Goal: Task Accomplishment & Management: Use online tool/utility

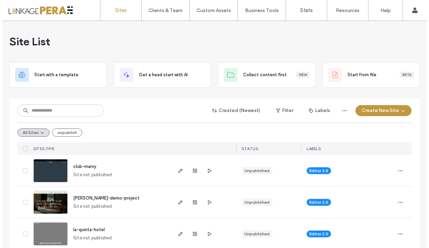
scroll to position [47, 0]
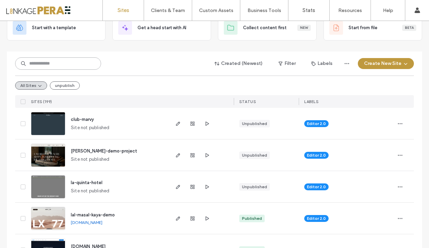
click at [81, 64] on input at bounding box center [58, 63] width 86 height 12
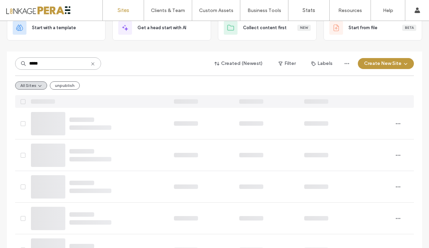
scroll to position [0, 0]
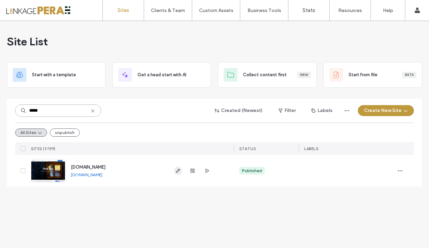
type input "*****"
click at [178, 172] on icon "button" at bounding box center [177, 170] width 5 height 5
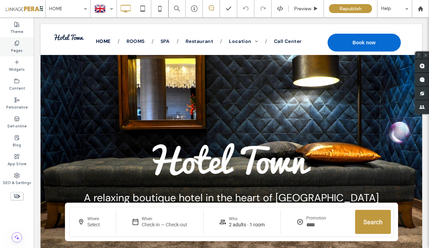
click at [13, 41] on div "Pages" at bounding box center [17, 46] width 34 height 19
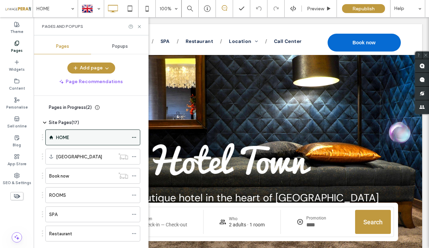
click at [135, 137] on icon at bounding box center [134, 137] width 5 height 5
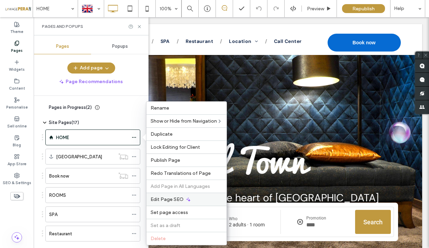
click at [173, 200] on span "Edit Page SEO" at bounding box center [166, 199] width 33 height 6
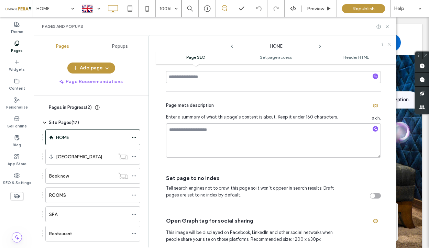
scroll to position [83, 0]
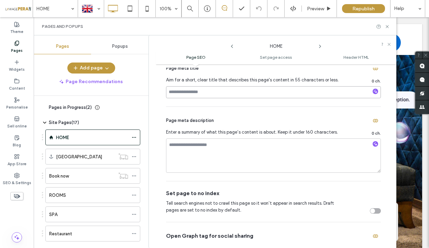
click at [180, 88] on input at bounding box center [273, 92] width 215 height 12
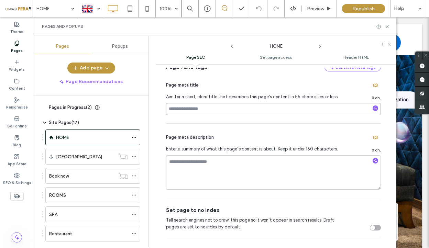
scroll to position [60, 0]
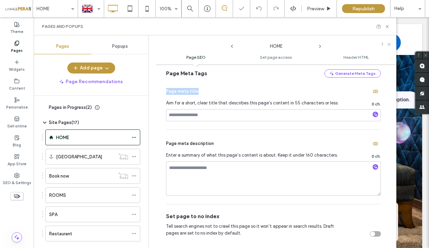
drag, startPoint x: 165, startPoint y: 91, endPoint x: 196, endPoint y: 91, distance: 31.6
click at [196, 91] on div "Page SEO Make this site page easier to find in relevant search results by optim…" at bounding box center [276, 156] width 240 height 177
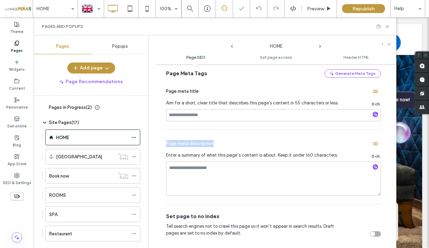
drag, startPoint x: 166, startPoint y: 146, endPoint x: 227, endPoint y: 146, distance: 60.8
click at [227, 146] on div "Page meta description" at bounding box center [273, 143] width 215 height 11
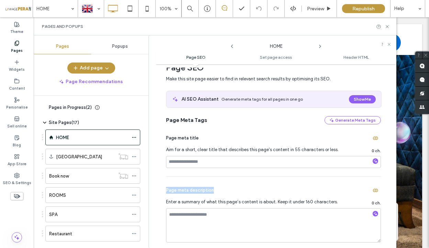
scroll to position [0, 0]
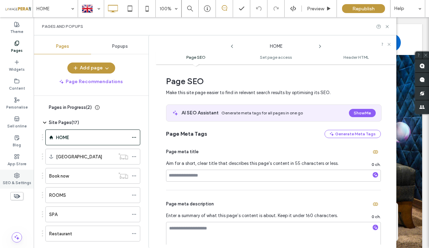
click at [25, 181] on label "SEO & Settings" at bounding box center [17, 182] width 29 height 8
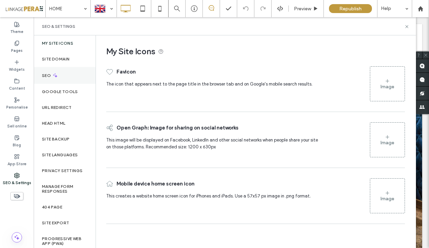
click at [69, 77] on div "SEO" at bounding box center [65, 75] width 62 height 17
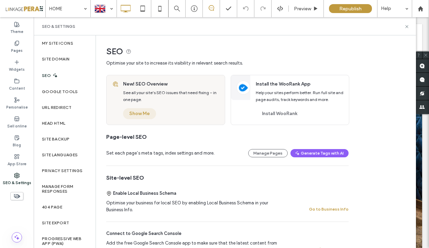
click at [147, 113] on button "Show Me" at bounding box center [139, 113] width 33 height 11
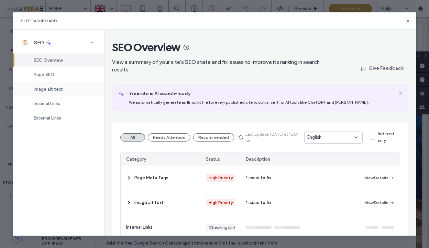
click at [60, 90] on span "Image alt text" at bounding box center [48, 89] width 29 height 5
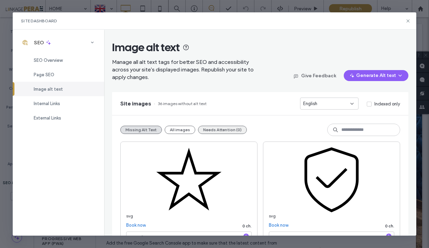
click at [221, 128] on button "Needs Attention (0)" at bounding box center [222, 130] width 49 height 8
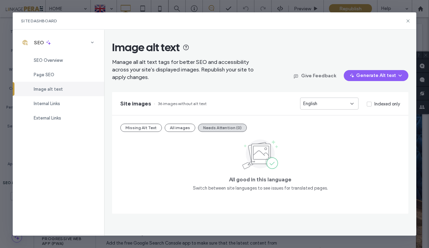
click at [174, 133] on div "Missing Alt Text All images Needs Attention (0) All good in this language Switc…" at bounding box center [260, 164] width 296 height 98
click at [179, 127] on button "All images" at bounding box center [180, 128] width 31 height 8
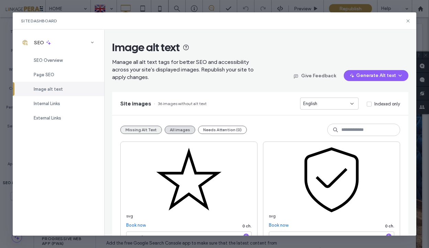
click at [135, 130] on button "Missing Alt Text" at bounding box center [141, 130] width 42 height 8
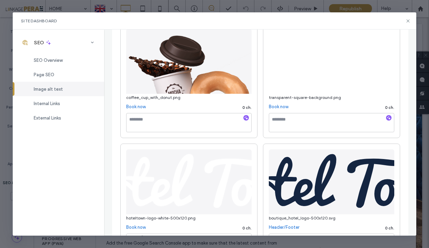
scroll to position [325, 0]
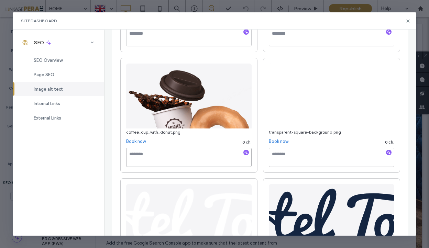
click at [175, 158] on textarea at bounding box center [188, 157] width 125 height 19
type textarea "**********"
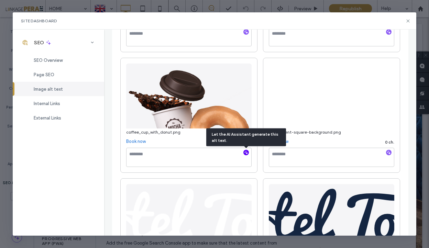
click at [245, 153] on use "button" at bounding box center [246, 153] width 4 height 4
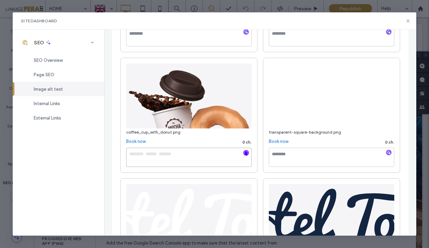
type textarea "**********"
drag, startPoint x: 214, startPoint y: 163, endPoint x: 53, endPoint y: 123, distance: 166.2
click at [53, 123] on div "**********" at bounding box center [214, 133] width 403 height 206
click at [406, 18] on icon at bounding box center [407, 20] width 5 height 5
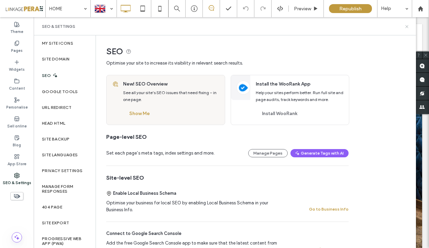
click at [408, 26] on icon at bounding box center [406, 26] width 5 height 5
